Goal: Navigation & Orientation: Find specific page/section

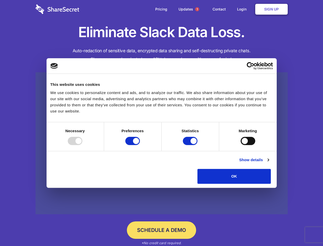
click at [82, 145] on div at bounding box center [75, 141] width 15 height 8
click at [140, 145] on input "Preferences" at bounding box center [132, 141] width 15 height 8
checkbox input "false"
click at [191, 145] on input "Statistics" at bounding box center [190, 141] width 15 height 8
checkbox input "false"
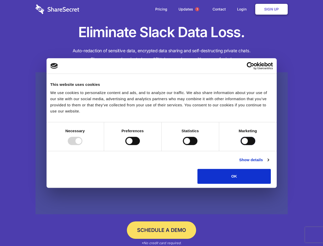
click at [241, 145] on input "Marketing" at bounding box center [248, 141] width 15 height 8
checkbox input "true"
click at [269, 163] on link "Show details" at bounding box center [254, 160] width 30 height 6
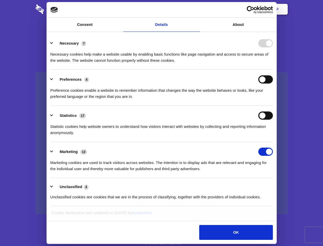
click at [273, 70] on li "Necessary 7 Necessary cookies help make a website usable by enabling basic func…" at bounding box center [161, 52] width 223 height 36
click at [197, 9] on span "1" at bounding box center [197, 9] width 4 height 4
